Goal: Navigation & Orientation: Find specific page/section

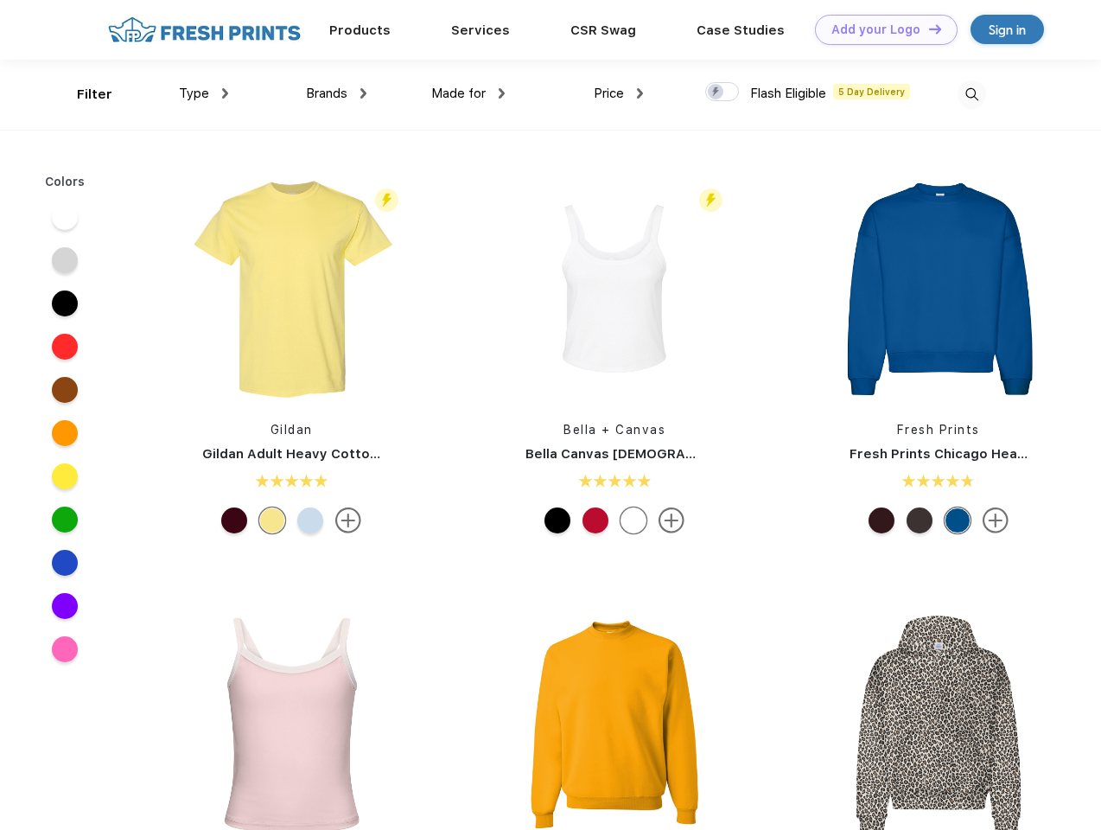
click at [880, 29] on link "Add your Logo Design Tool" at bounding box center [886, 30] width 143 height 30
click at [0, 0] on div "Design Tool" at bounding box center [0, 0] width 0 height 0
click at [927, 29] on link "Add your Logo Design Tool" at bounding box center [886, 30] width 143 height 30
click at [83, 94] on div "Filter" at bounding box center [94, 95] width 35 height 20
click at [204, 93] on span "Type" at bounding box center [194, 94] width 30 height 16
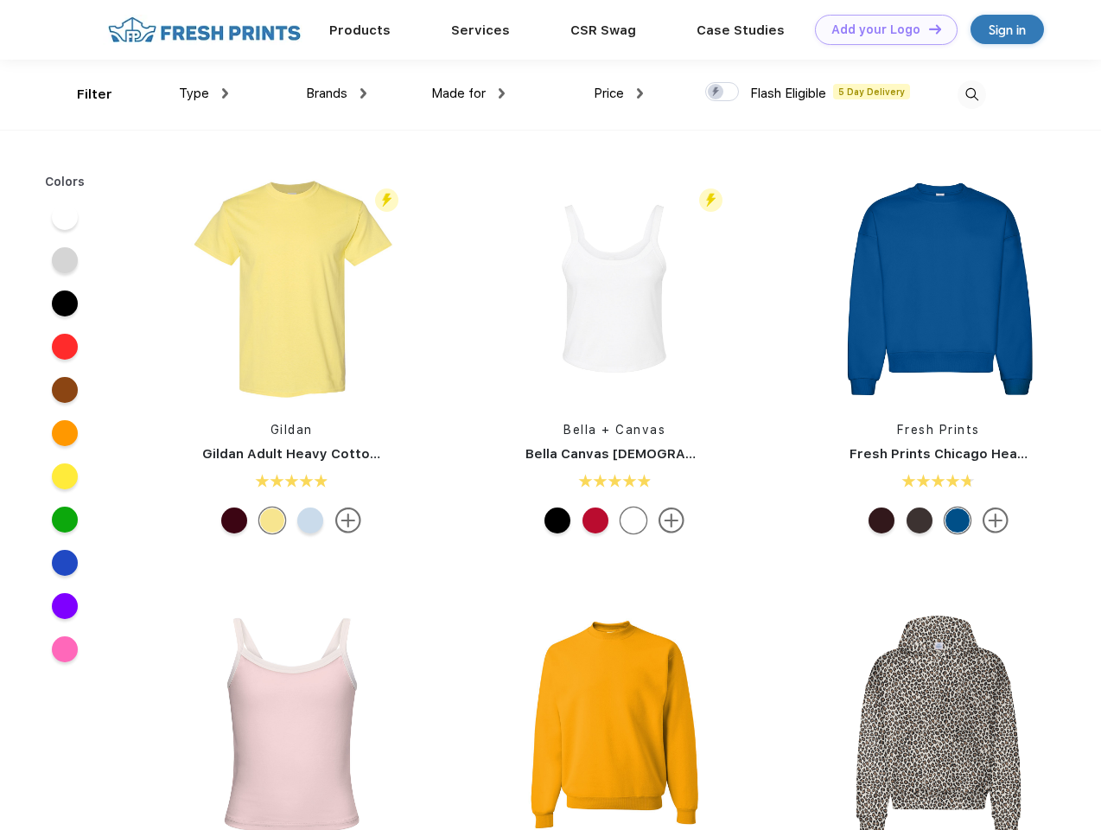
click at [336, 93] on span "Brands" at bounding box center [326, 94] width 41 height 16
click at [468, 93] on span "Made for" at bounding box center [458, 94] width 54 height 16
click at [619, 93] on span "Price" at bounding box center [609, 94] width 30 height 16
click at [723, 92] on div at bounding box center [722, 91] width 34 height 19
click at [717, 92] on input "checkbox" at bounding box center [710, 86] width 11 height 11
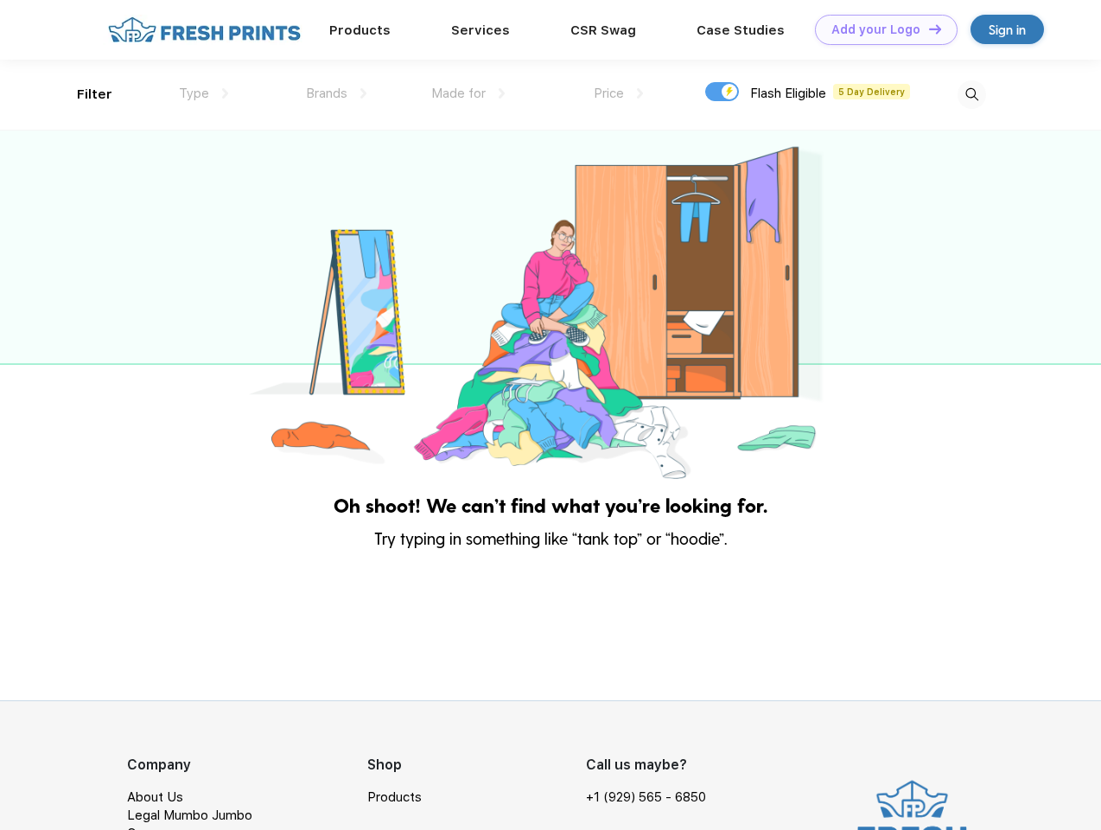
click at [971, 94] on img at bounding box center [972, 94] width 29 height 29
